Goal: Use online tool/utility: Use online tool/utility

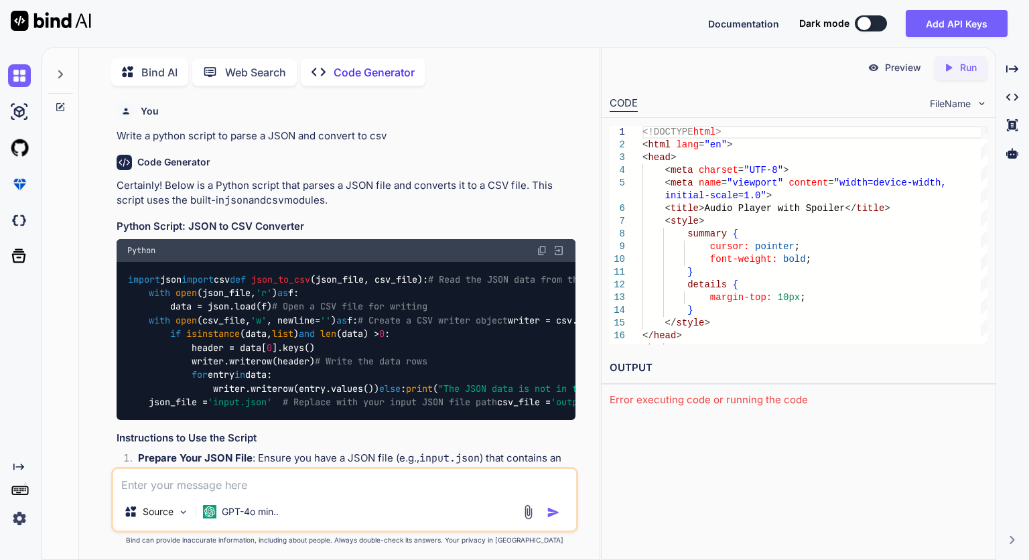
scroll to position [687, 0]
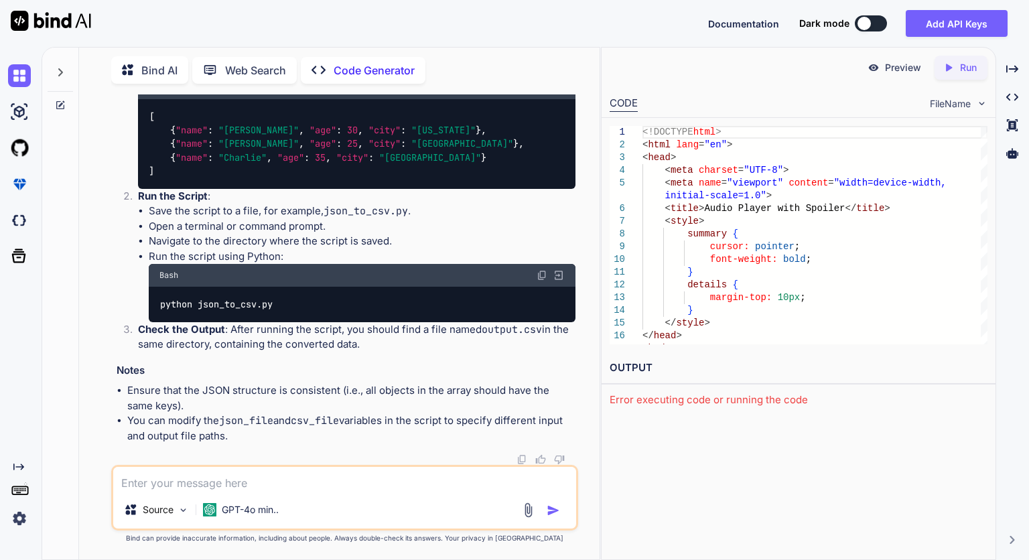
click at [184, 71] on div "Bind AI" at bounding box center [149, 69] width 77 height 27
type textarea "x"
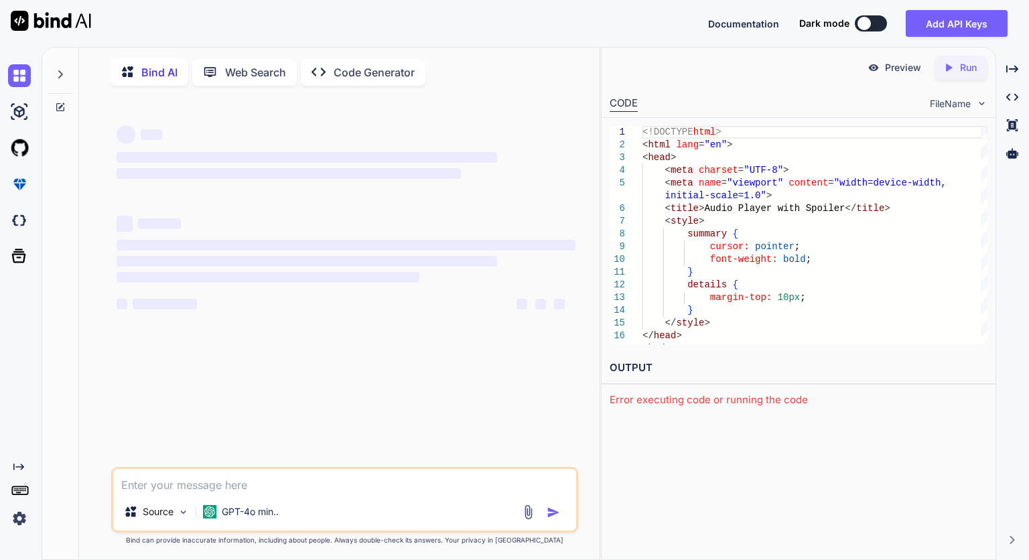
click at [531, 516] on img at bounding box center [527, 511] width 15 height 15
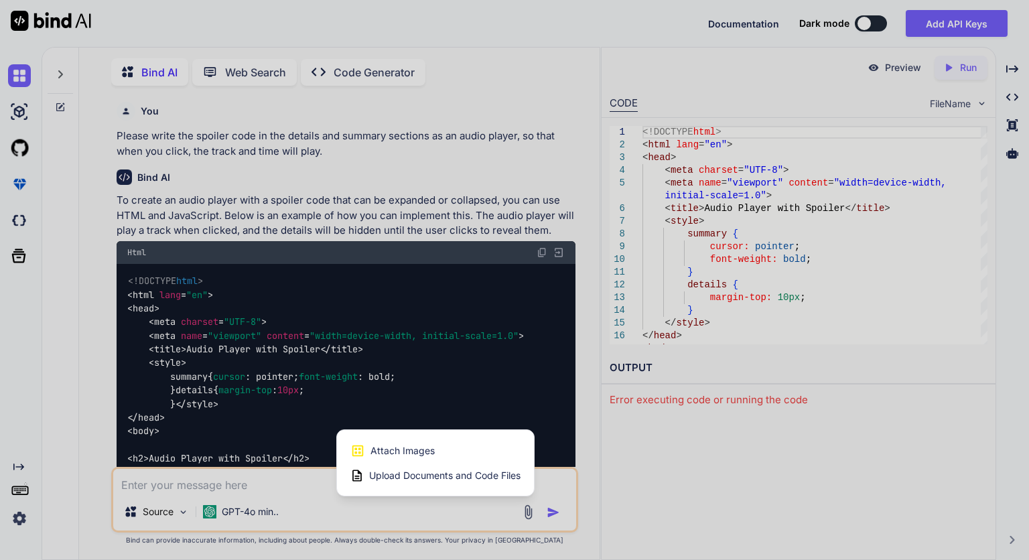
scroll to position [5, 0]
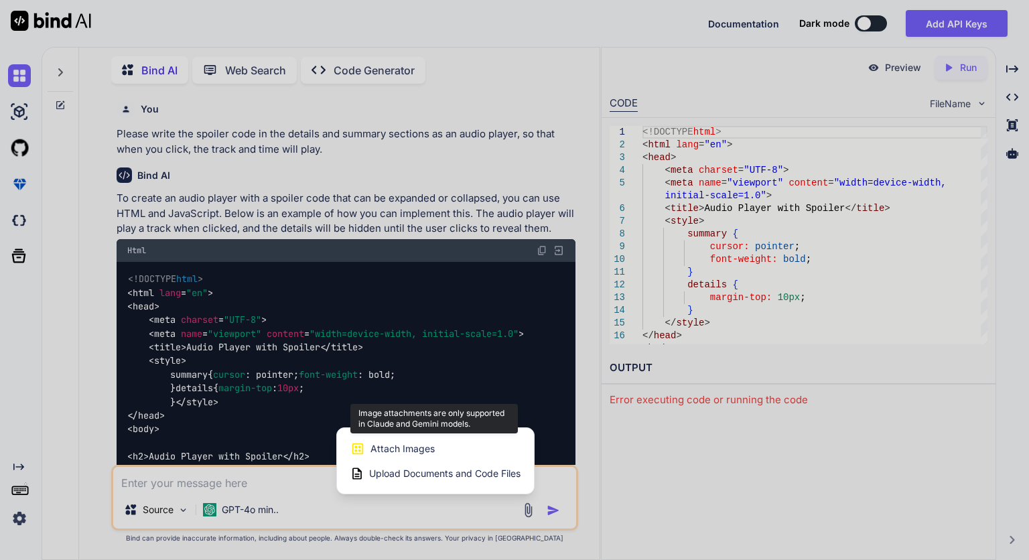
click at [414, 448] on span "Attach Images" at bounding box center [402, 448] width 64 height 13
click at [391, 454] on span "Attach Images" at bounding box center [402, 448] width 64 height 13
click at [394, 482] on div "Upload Documents and Code Files" at bounding box center [435, 474] width 170 height 24
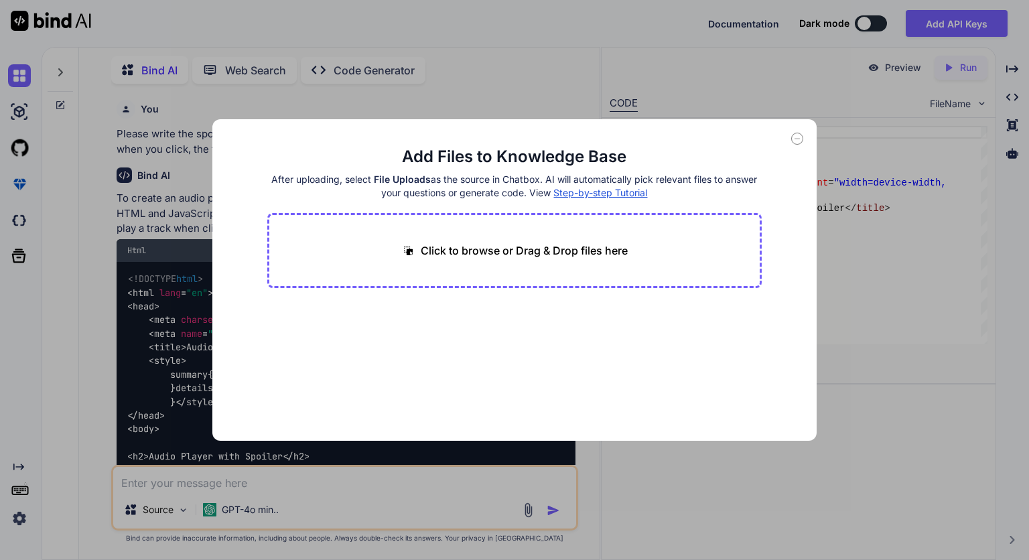
click at [510, 242] on p "Click to browse or Drag & Drop files here" at bounding box center [524, 250] width 207 height 16
click at [798, 137] on icon at bounding box center [797, 139] width 12 height 12
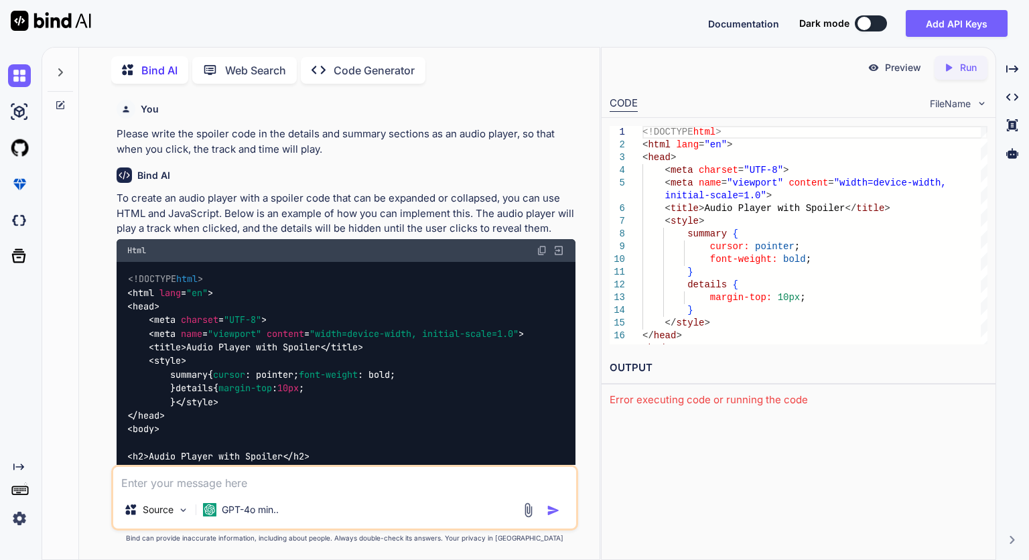
click at [530, 512] on img at bounding box center [527, 509] width 15 height 15
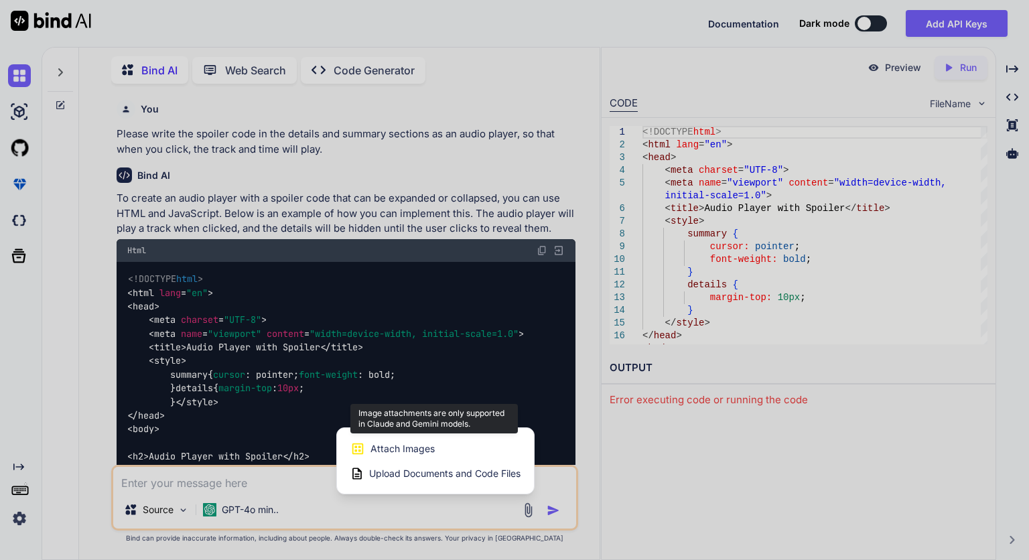
click at [362, 443] on icon at bounding box center [357, 448] width 15 height 15
click at [844, 443] on div at bounding box center [514, 280] width 1029 height 560
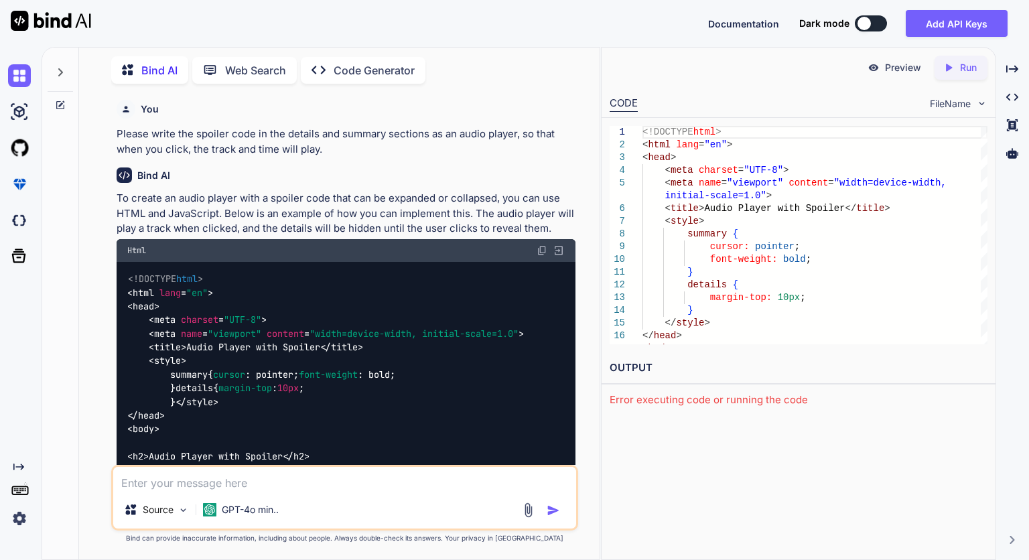
click at [555, 249] on img at bounding box center [559, 251] width 12 height 12
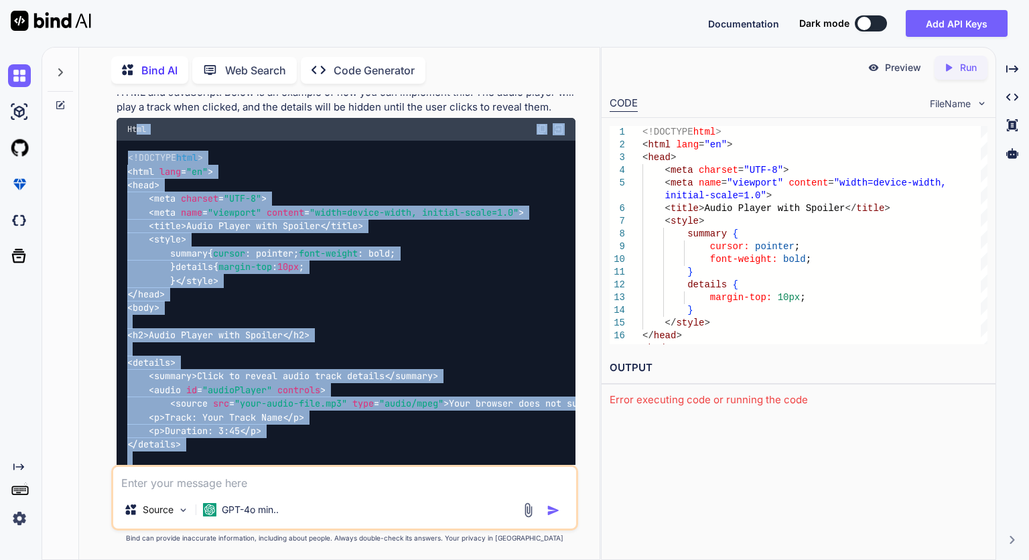
scroll to position [121, 0]
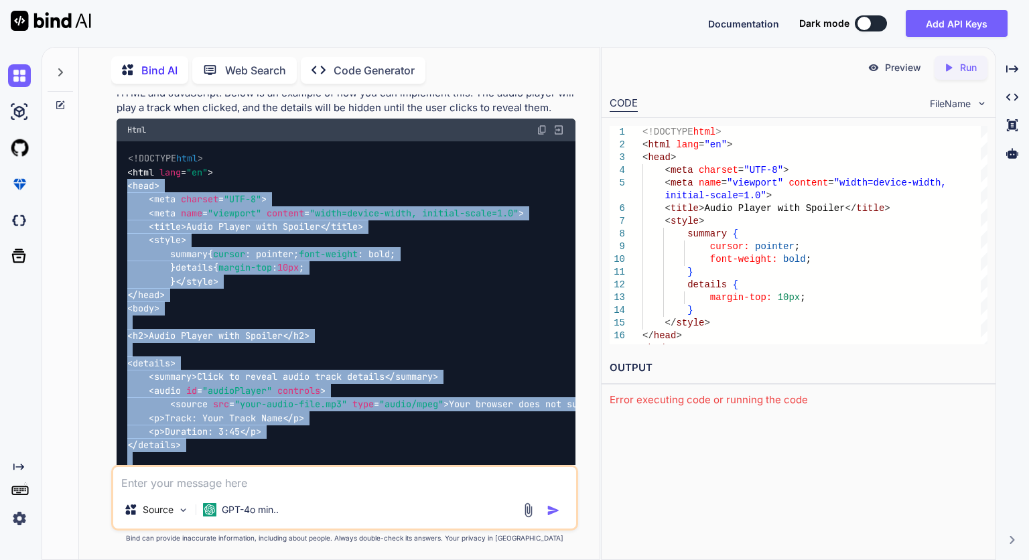
drag, startPoint x: 182, startPoint y: 263, endPoint x: 126, endPoint y: 184, distance: 96.1
click at [126, 184] on div "<!DOCTYPE html > < html lang = "en" > < head > < meta charset = "UTF-8" > < met…" at bounding box center [346, 384] width 459 height 486
copy code "< head > < meta charset = "UTF-8" > < meta name = "viewport" content = "width=d…"
